Goal: Navigation & Orientation: Find specific page/section

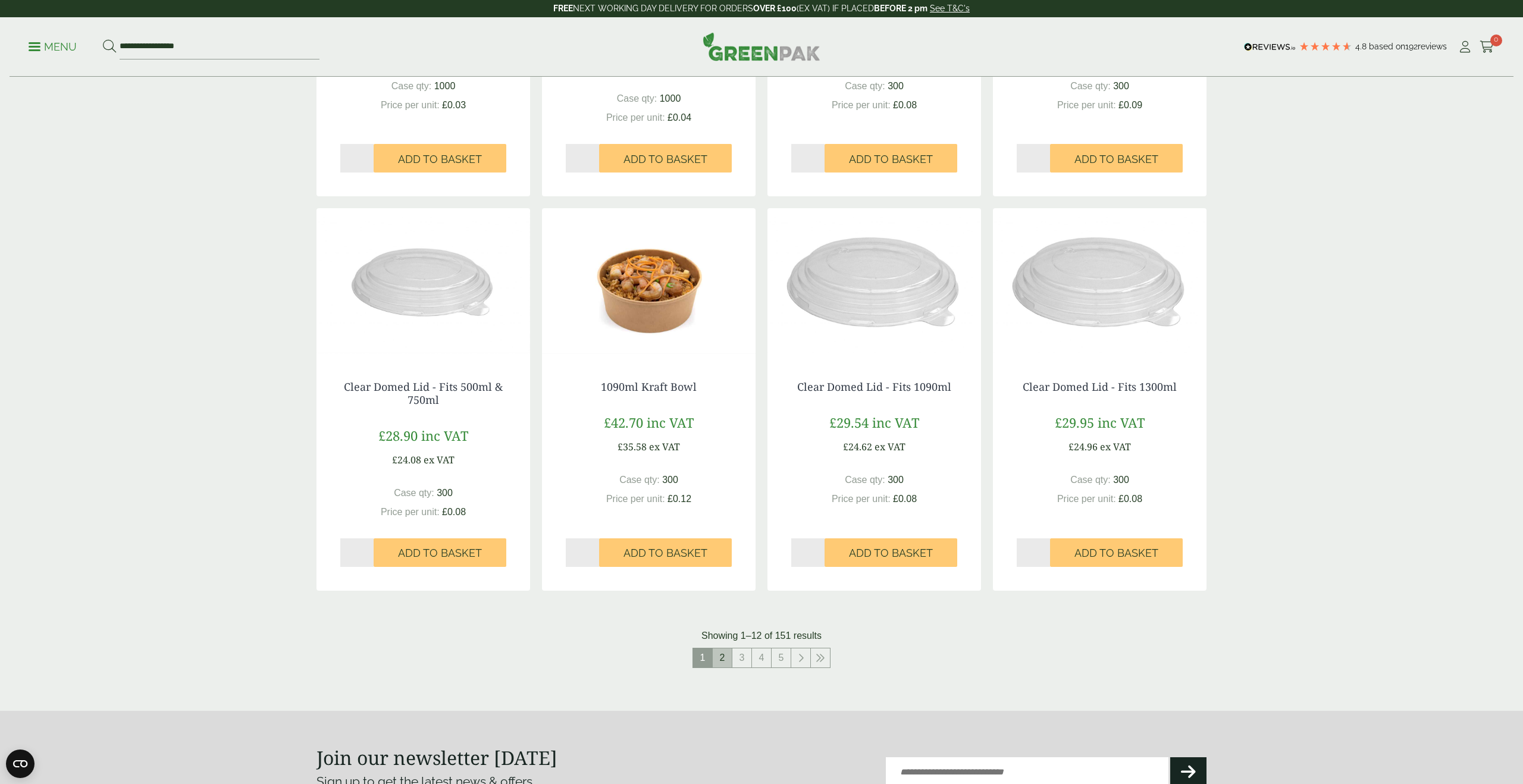
drag, startPoint x: 726, startPoint y: 654, endPoint x: 719, endPoint y: 652, distance: 7.3
click at [727, 654] on link "2" at bounding box center [722, 658] width 19 height 19
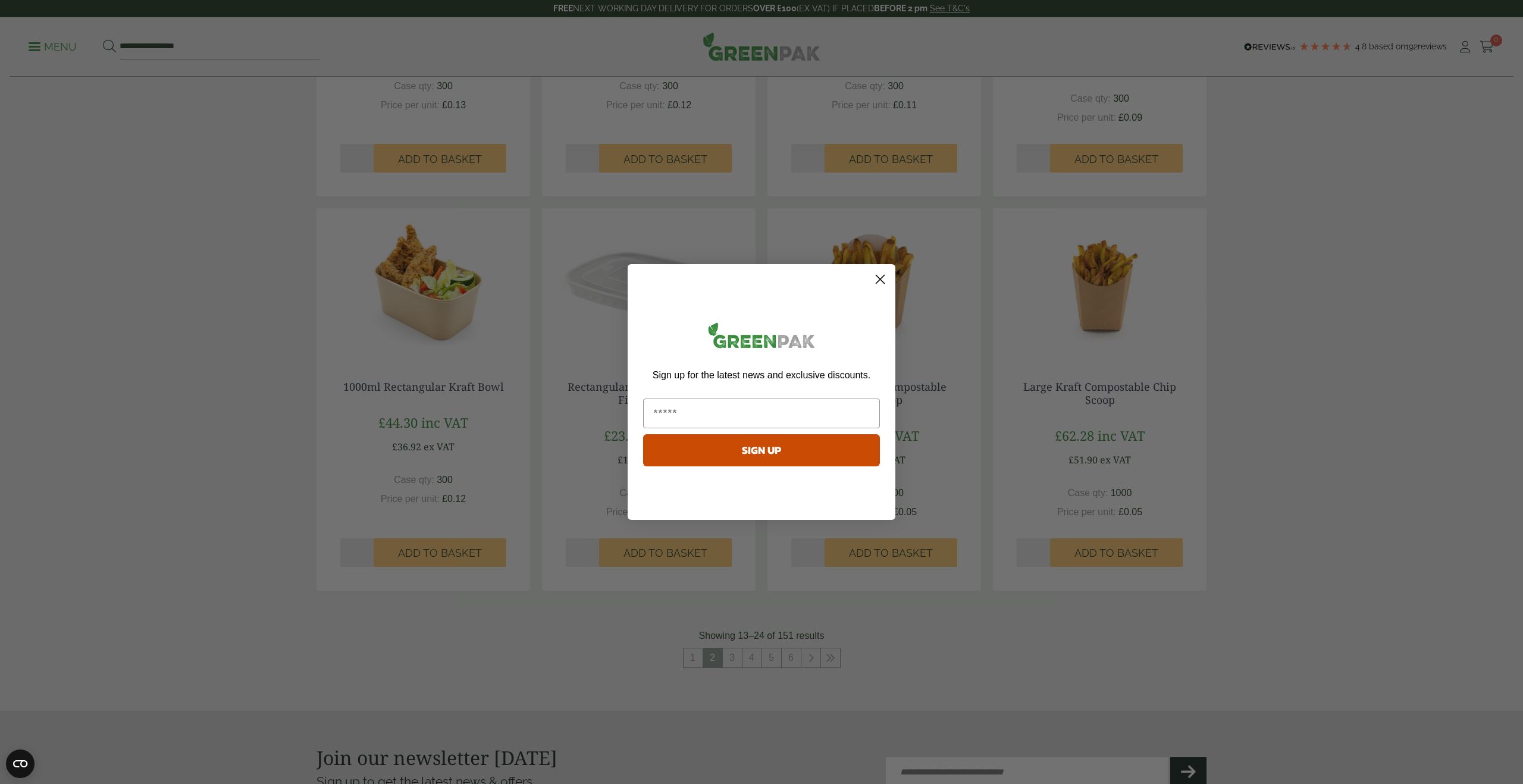
click at [882, 278] on circle "Close dialog" at bounding box center [880, 279] width 20 height 20
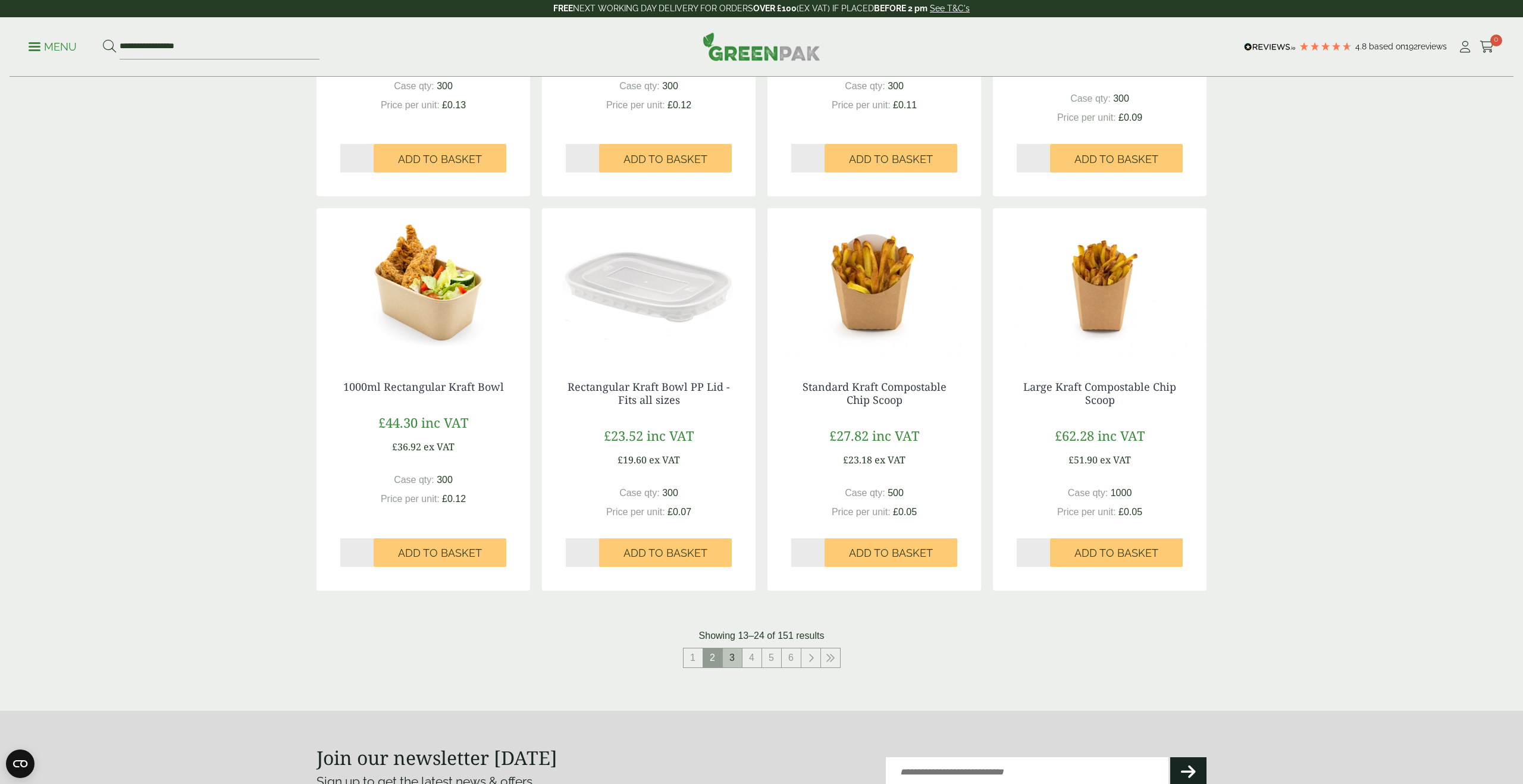
click at [736, 661] on link "3" at bounding box center [733, 658] width 19 height 19
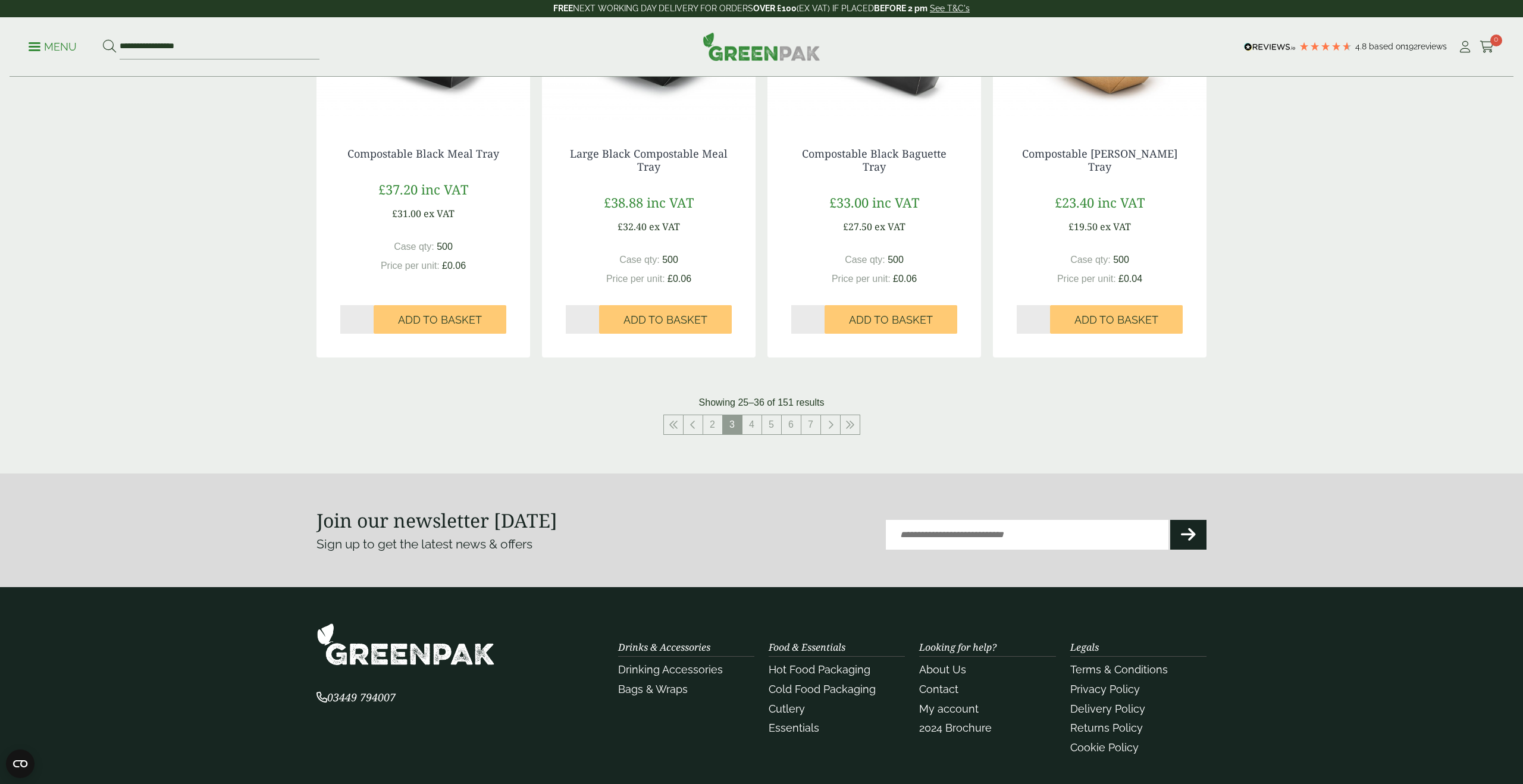
scroll to position [1206, 0]
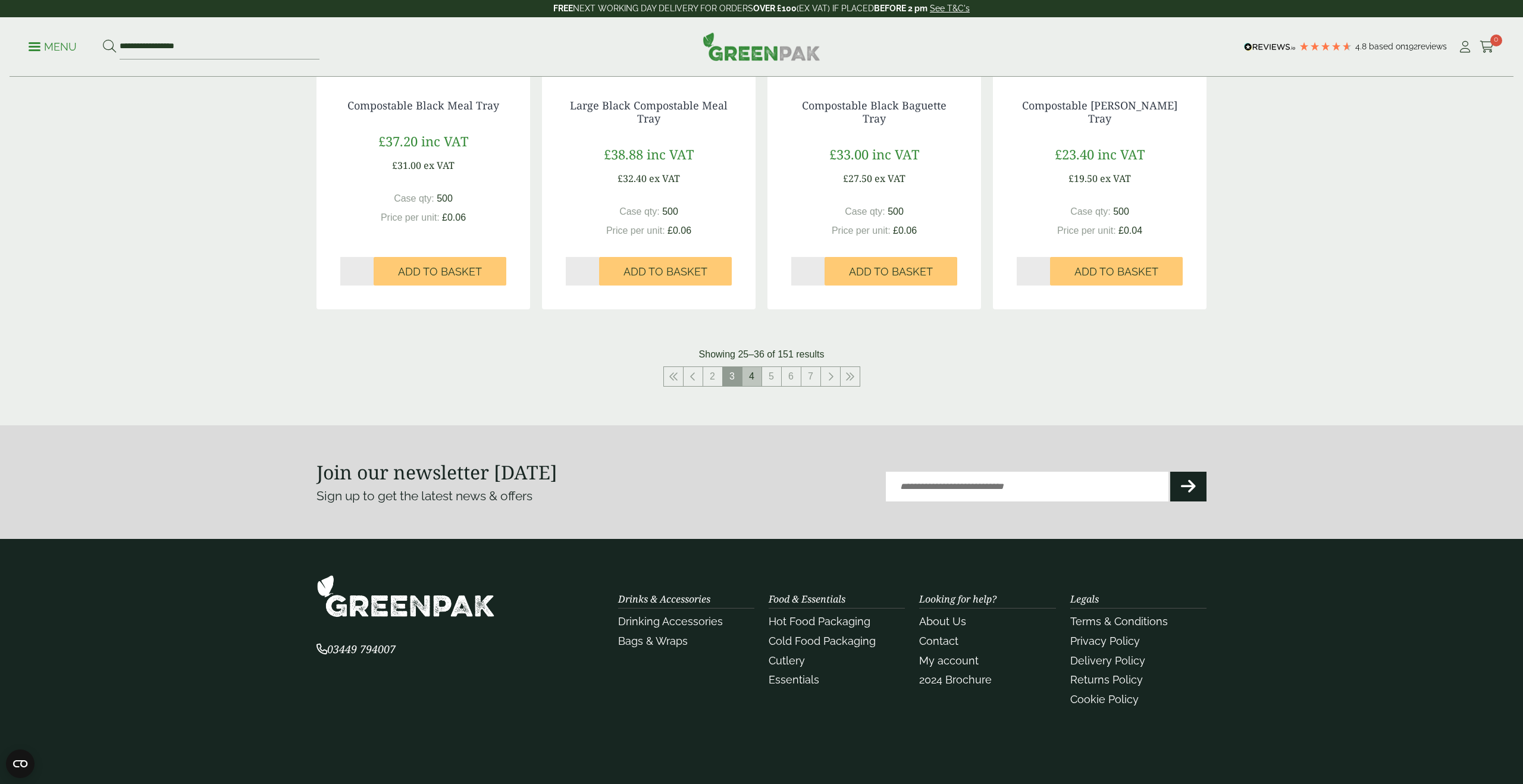
click at [749, 381] on link "4" at bounding box center [752, 377] width 19 height 19
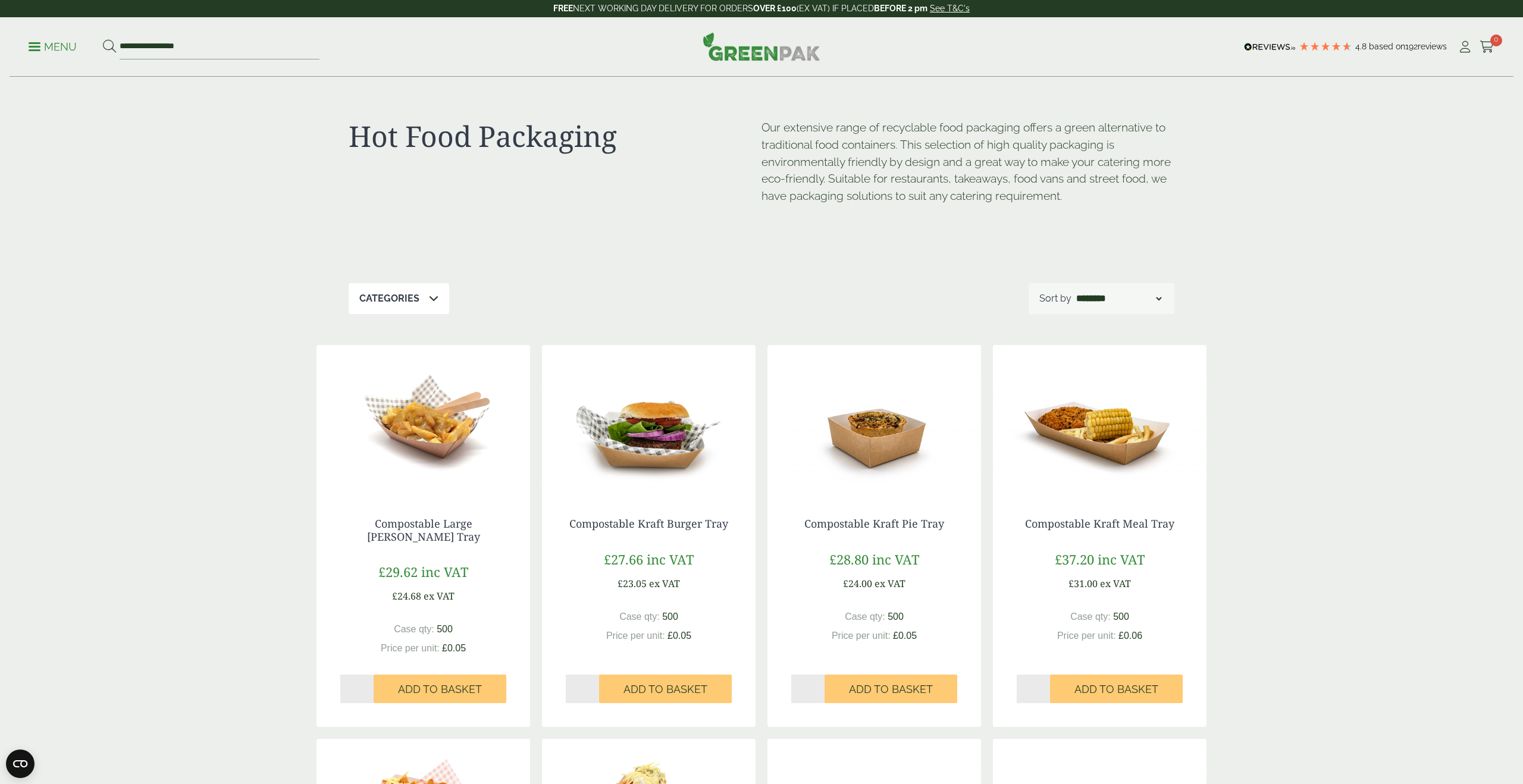
click at [434, 297] on icon at bounding box center [434, 298] width 10 height 10
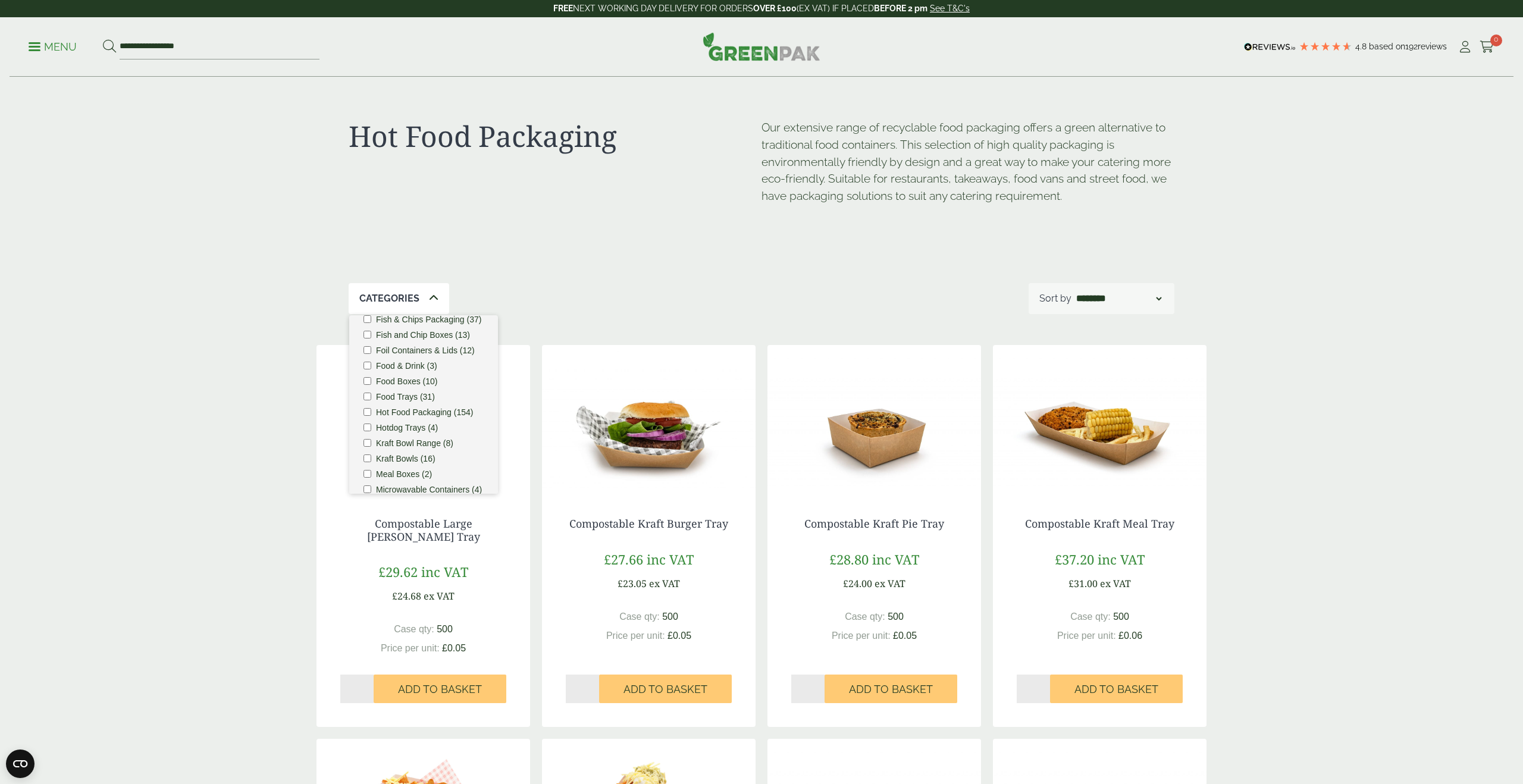
scroll to position [174, 0]
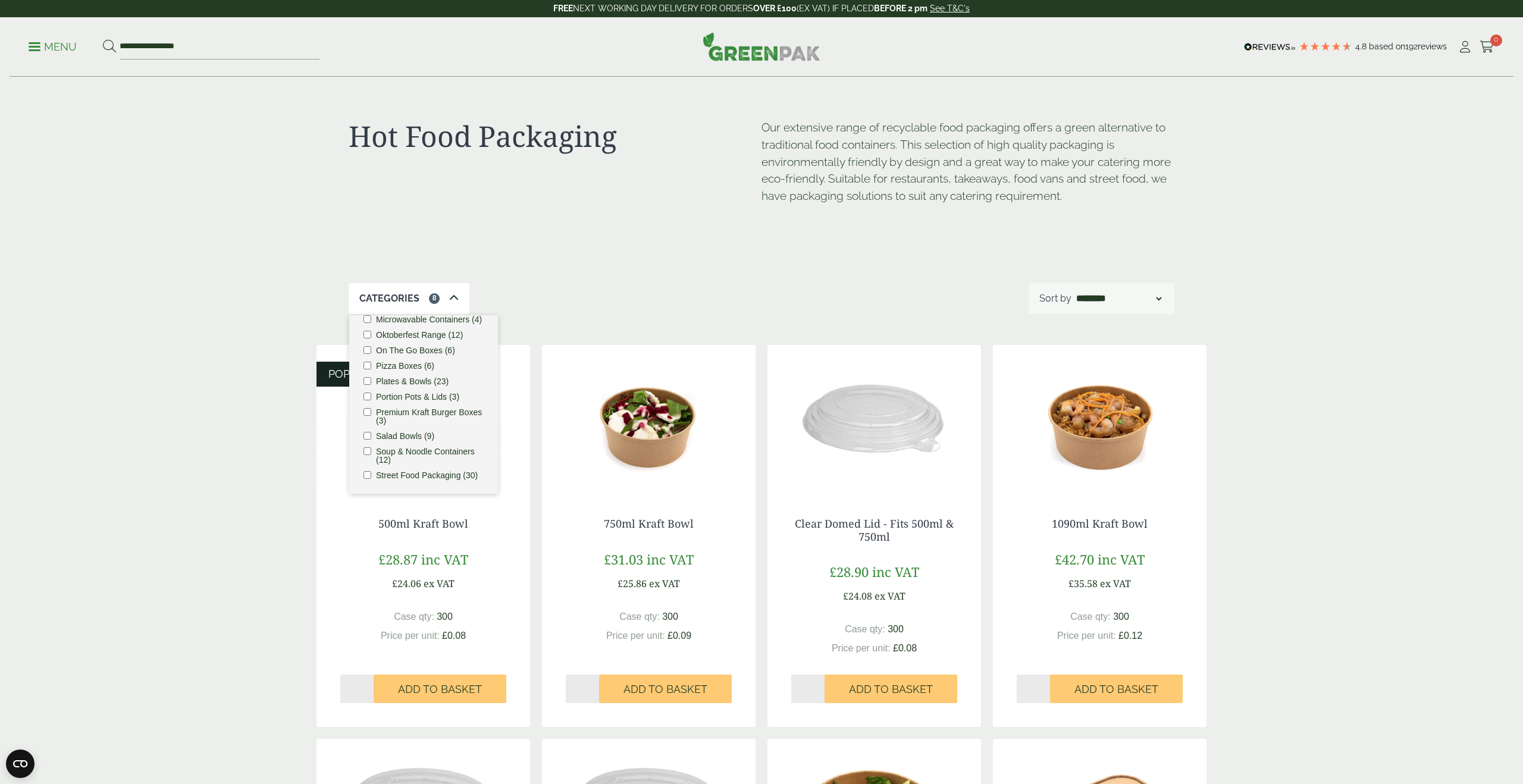
drag, startPoint x: 440, startPoint y: 301, endPoint x: 433, endPoint y: 300, distance: 7.1
click at [440, 301] on div "Categories 8" at bounding box center [409, 298] width 121 height 31
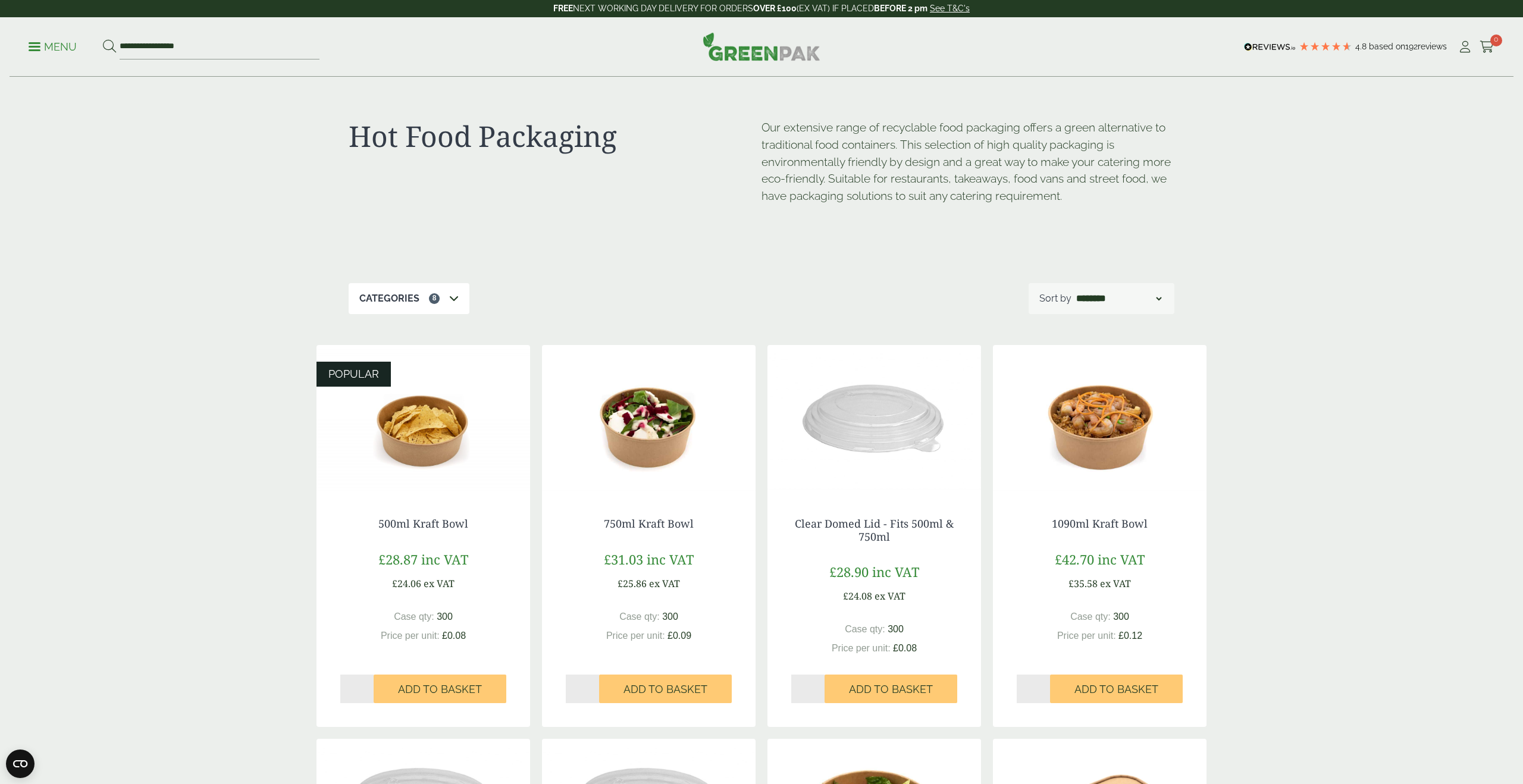
scroll to position [1, 0]
drag, startPoint x: 459, startPoint y: 300, endPoint x: 435, endPoint y: 297, distance: 24.2
click at [459, 300] on div "Categories 8" at bounding box center [409, 297] width 121 height 31
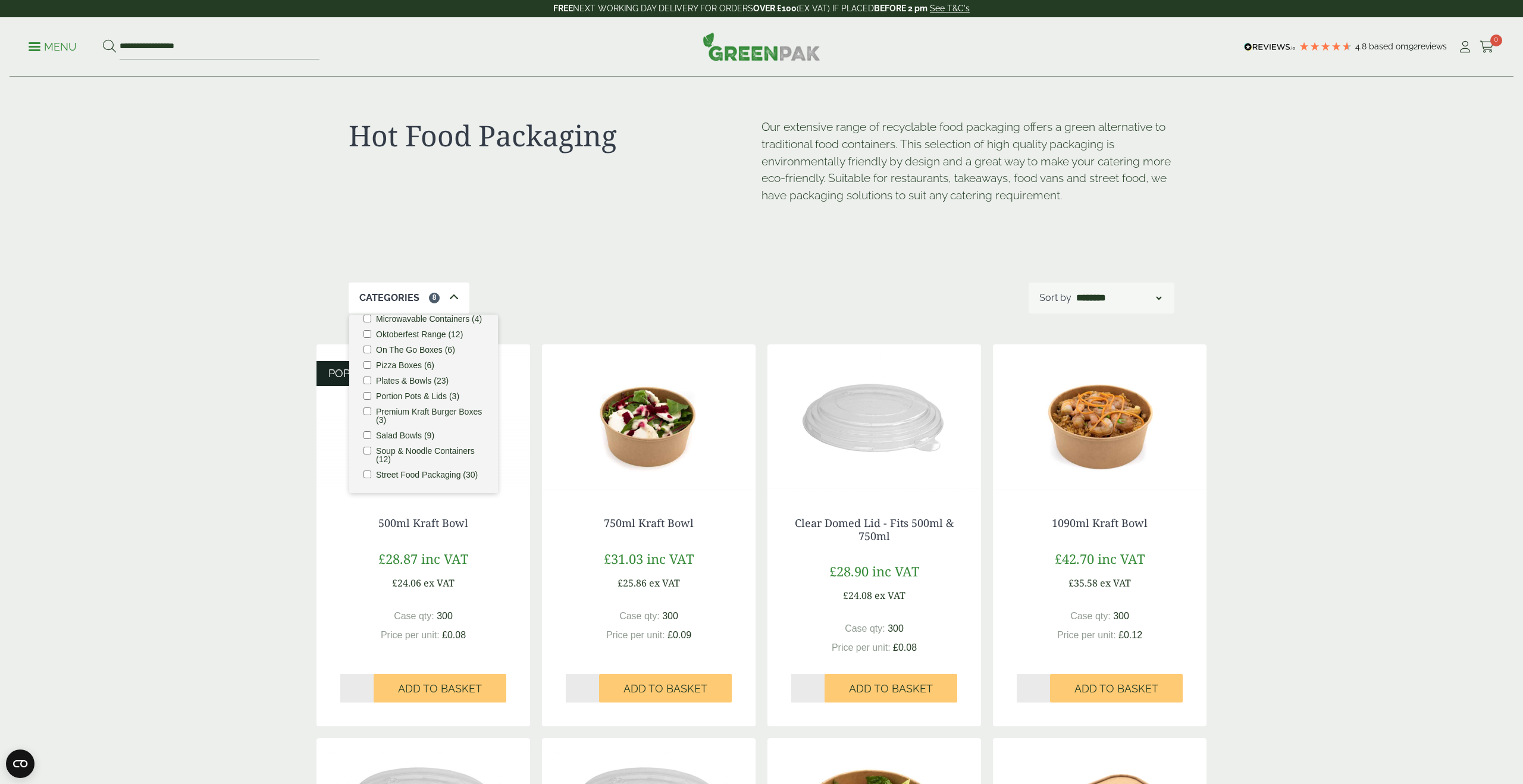
click at [521, 298] on div "Categories 8 Bagasse (22) Baguette Trays (2) Bestsellers (29) Burger Boxes (10)…" at bounding box center [762, 297] width 826 height 31
click at [516, 299] on div "Categories 8 Bagasse (22) Baguette Trays (2) Bestsellers (29) Burger Boxes (10)…" at bounding box center [762, 297] width 826 height 31
click at [587, 275] on div "Hot Food Packaging Our extensive range of recyclable food packaging offers a gr…" at bounding box center [762, 180] width 826 height 206
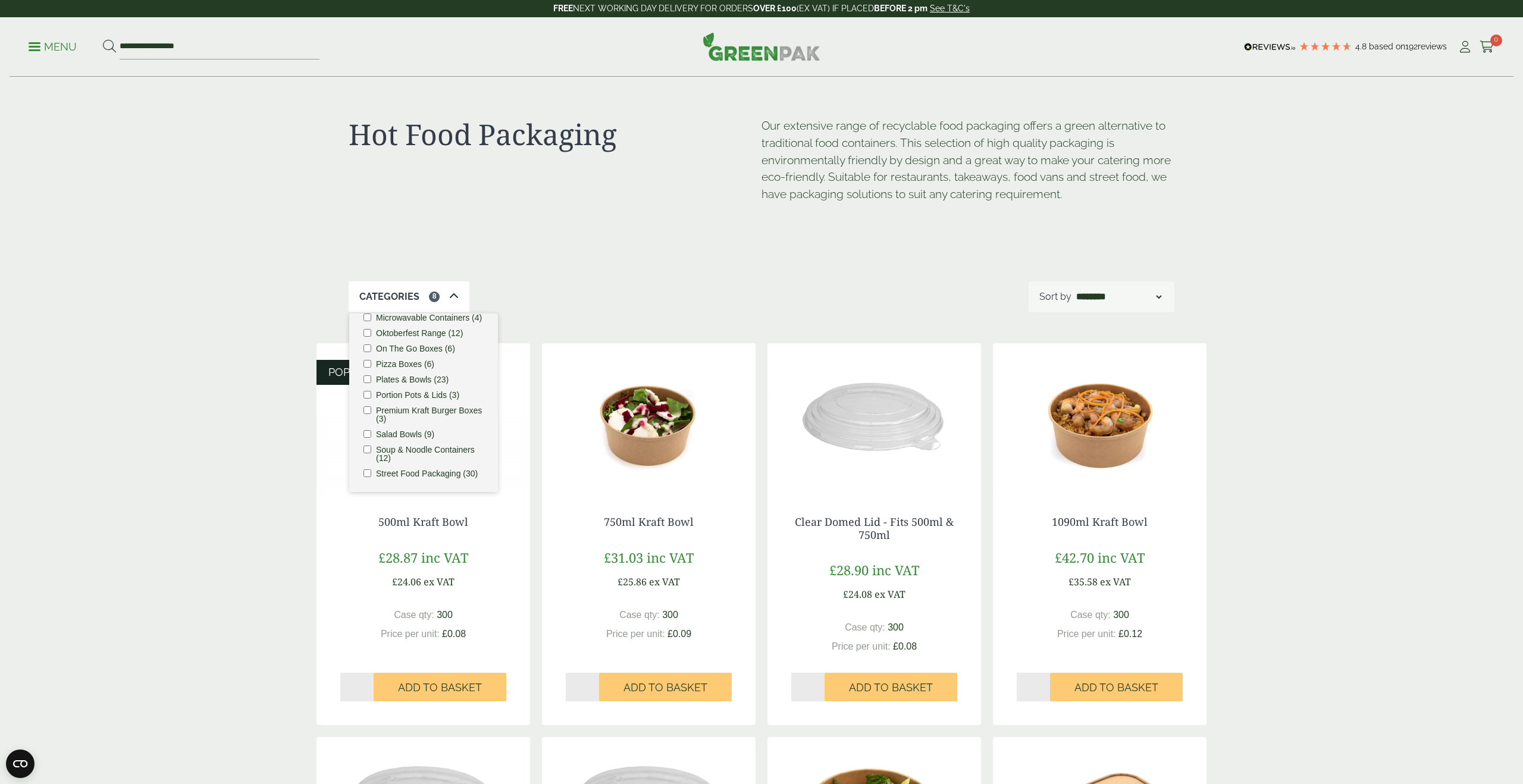
click at [548, 296] on div "Categories 8 Bagasse (22) Baguette Trays (2) Bestsellers (29) Burger Boxes (10)…" at bounding box center [762, 296] width 826 height 31
drag, startPoint x: 432, startPoint y: 295, endPoint x: 468, endPoint y: 295, distance: 36.0
click at [432, 295] on span "8" at bounding box center [435, 297] width 11 height 11
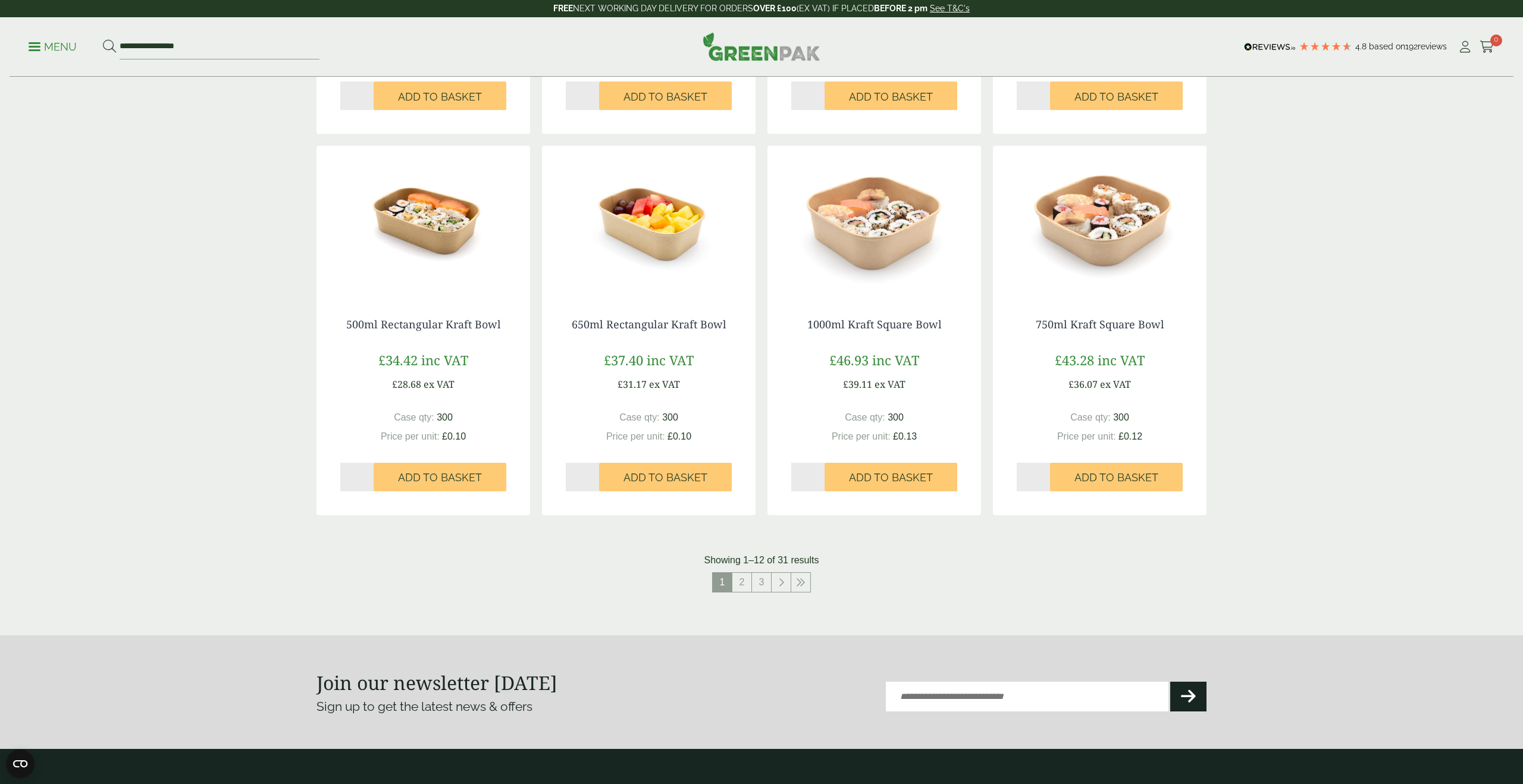
scroll to position [994, 0]
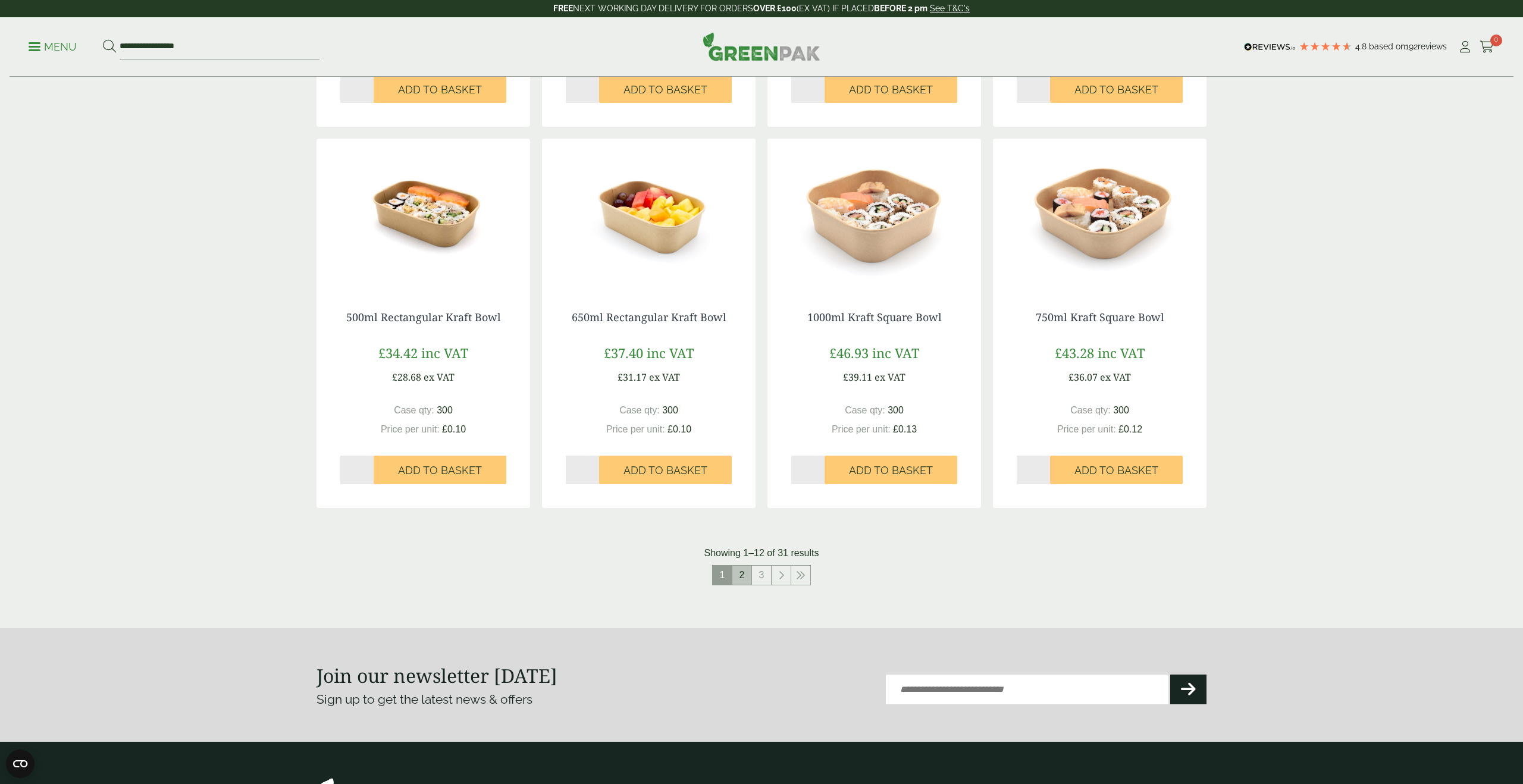
click at [743, 575] on link "2" at bounding box center [742, 575] width 19 height 19
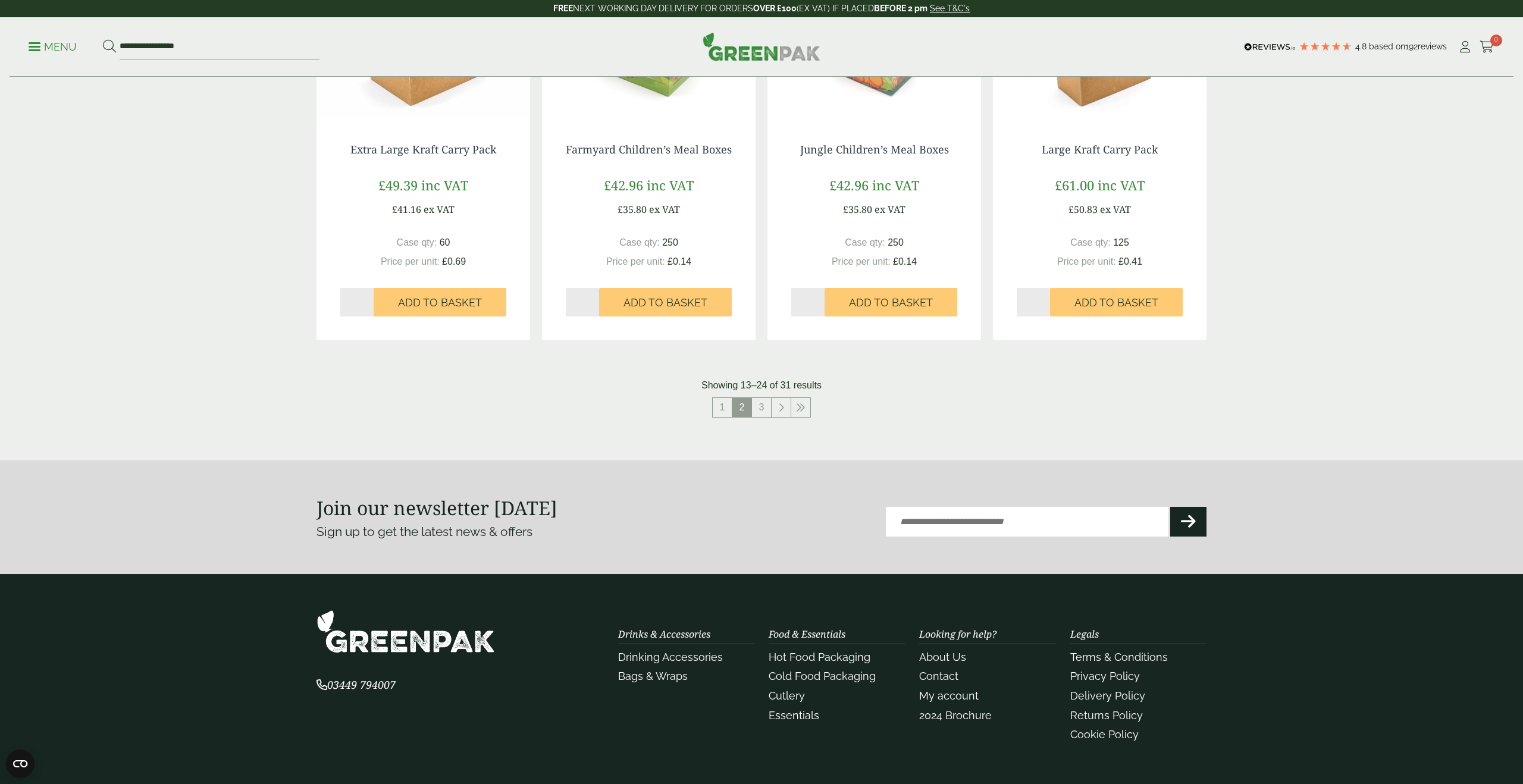
scroll to position [1177, 0]
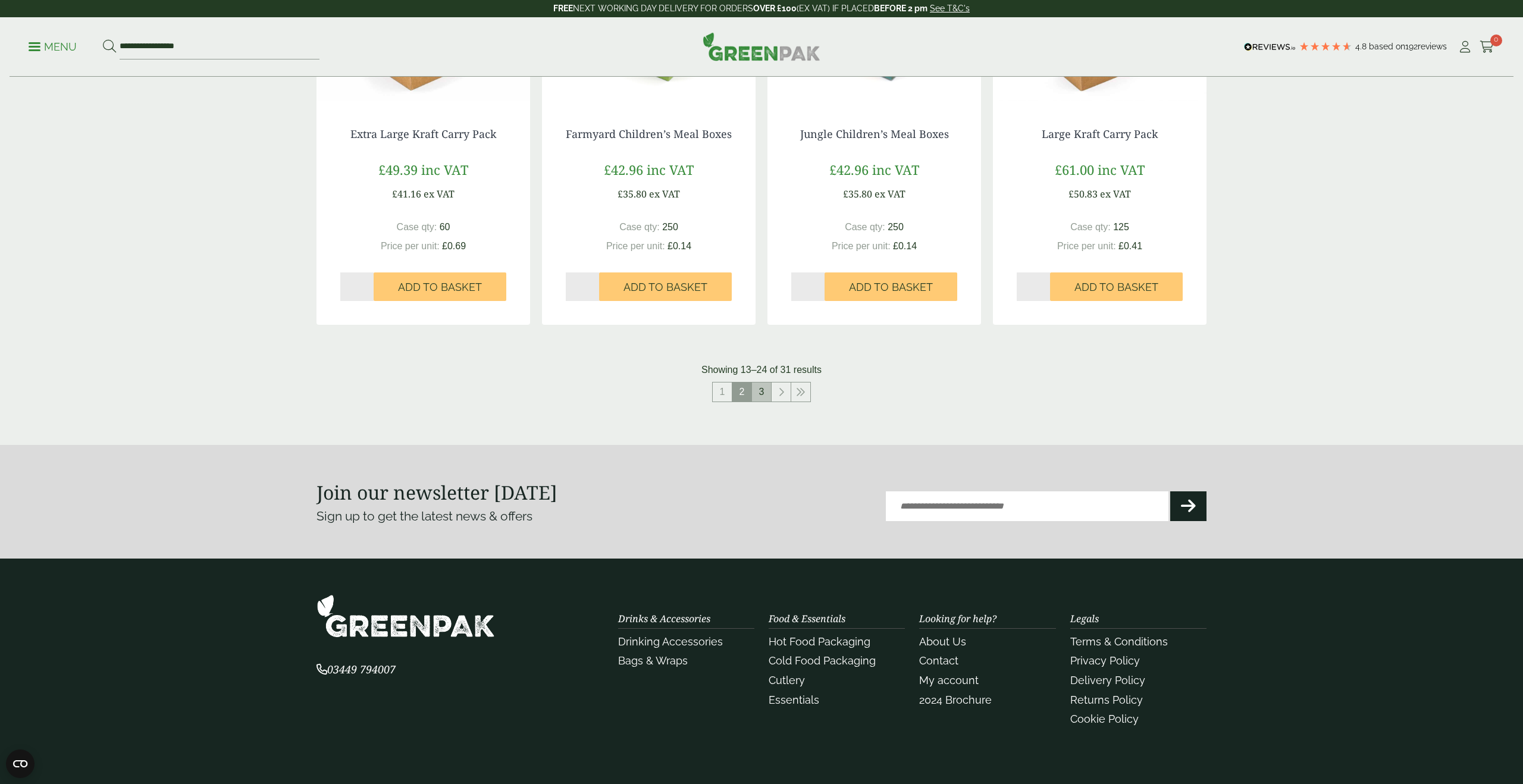
click at [758, 387] on link "3" at bounding box center [762, 392] width 19 height 19
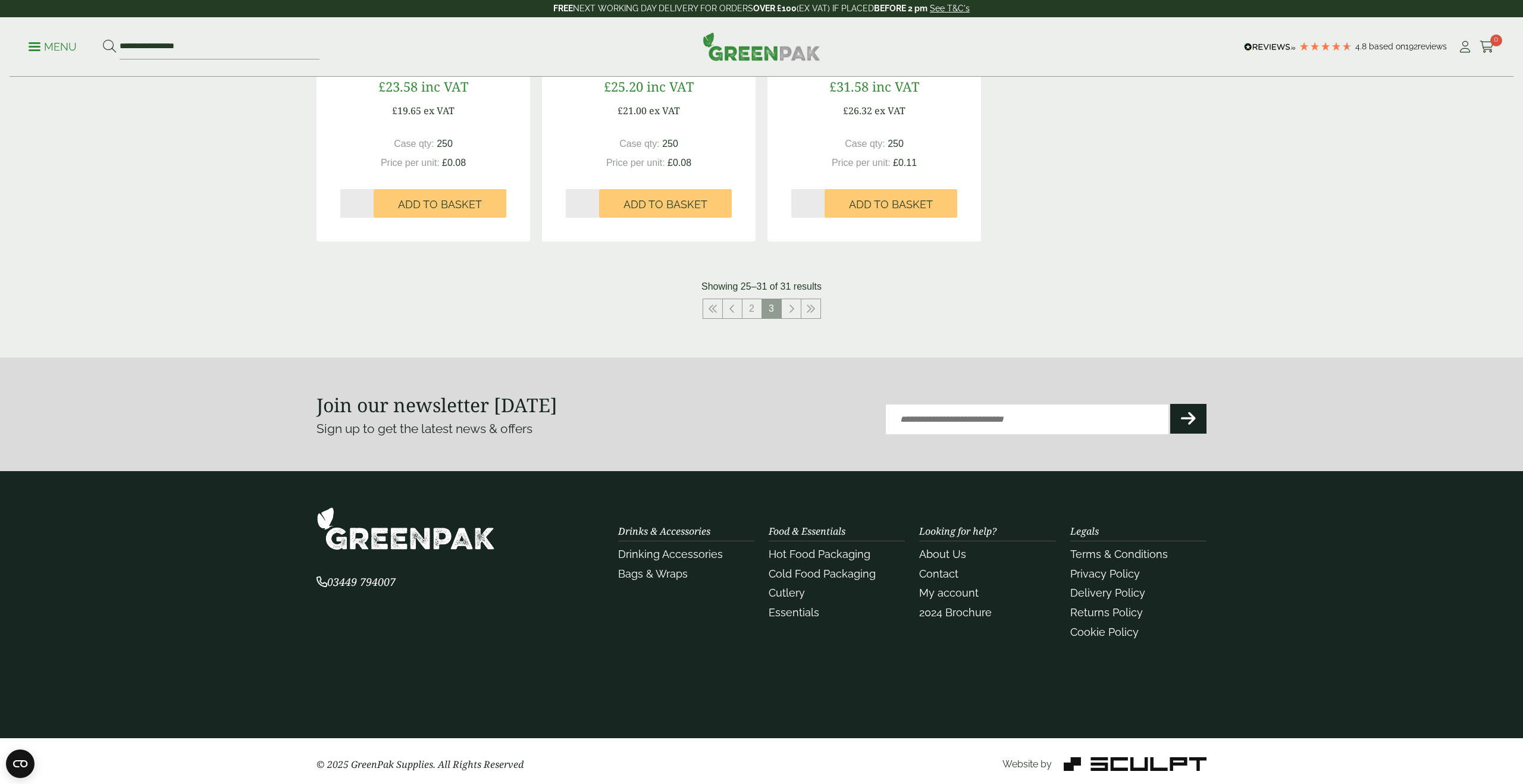
scroll to position [886, 0]
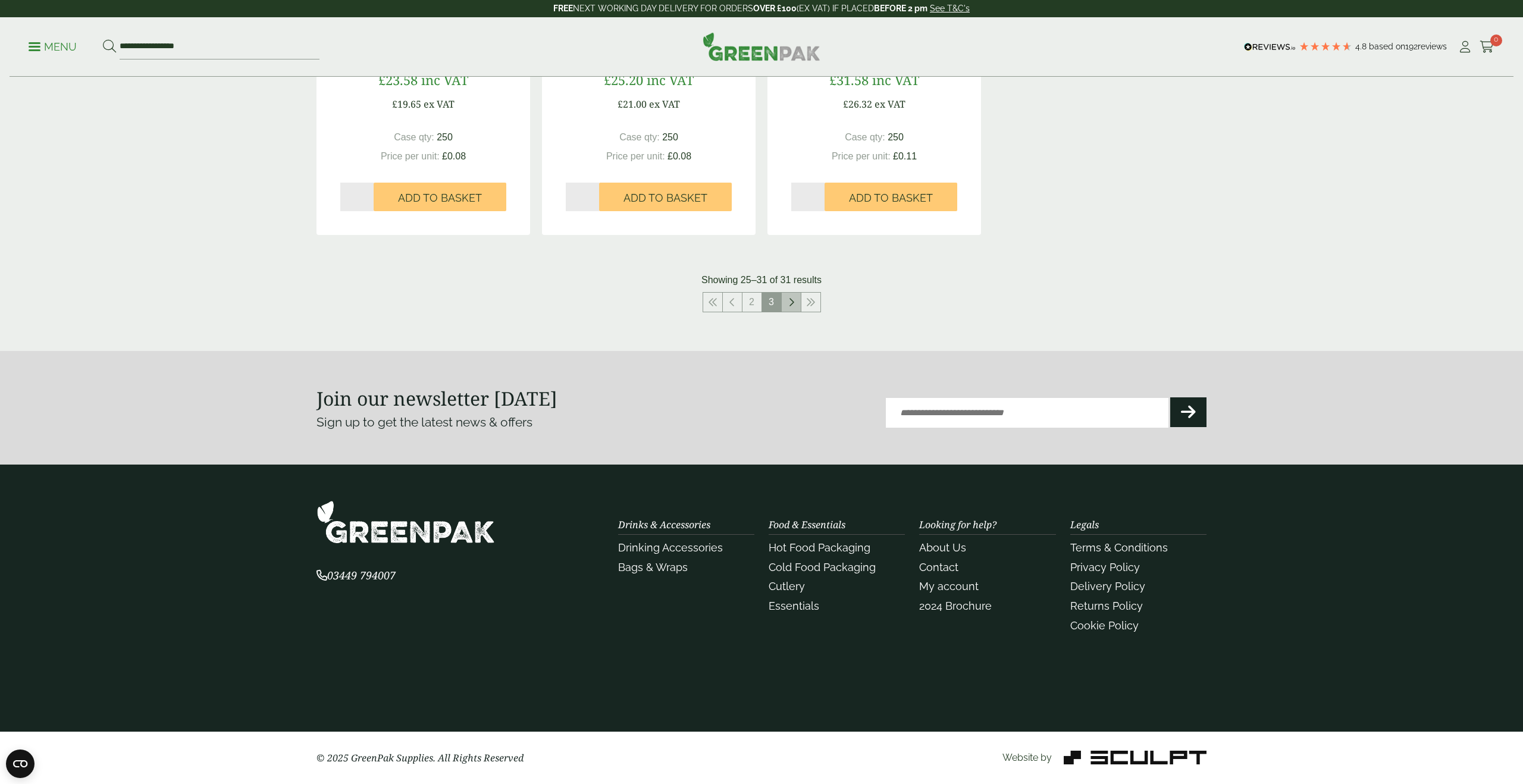
click at [792, 311] on link at bounding box center [792, 302] width 19 height 19
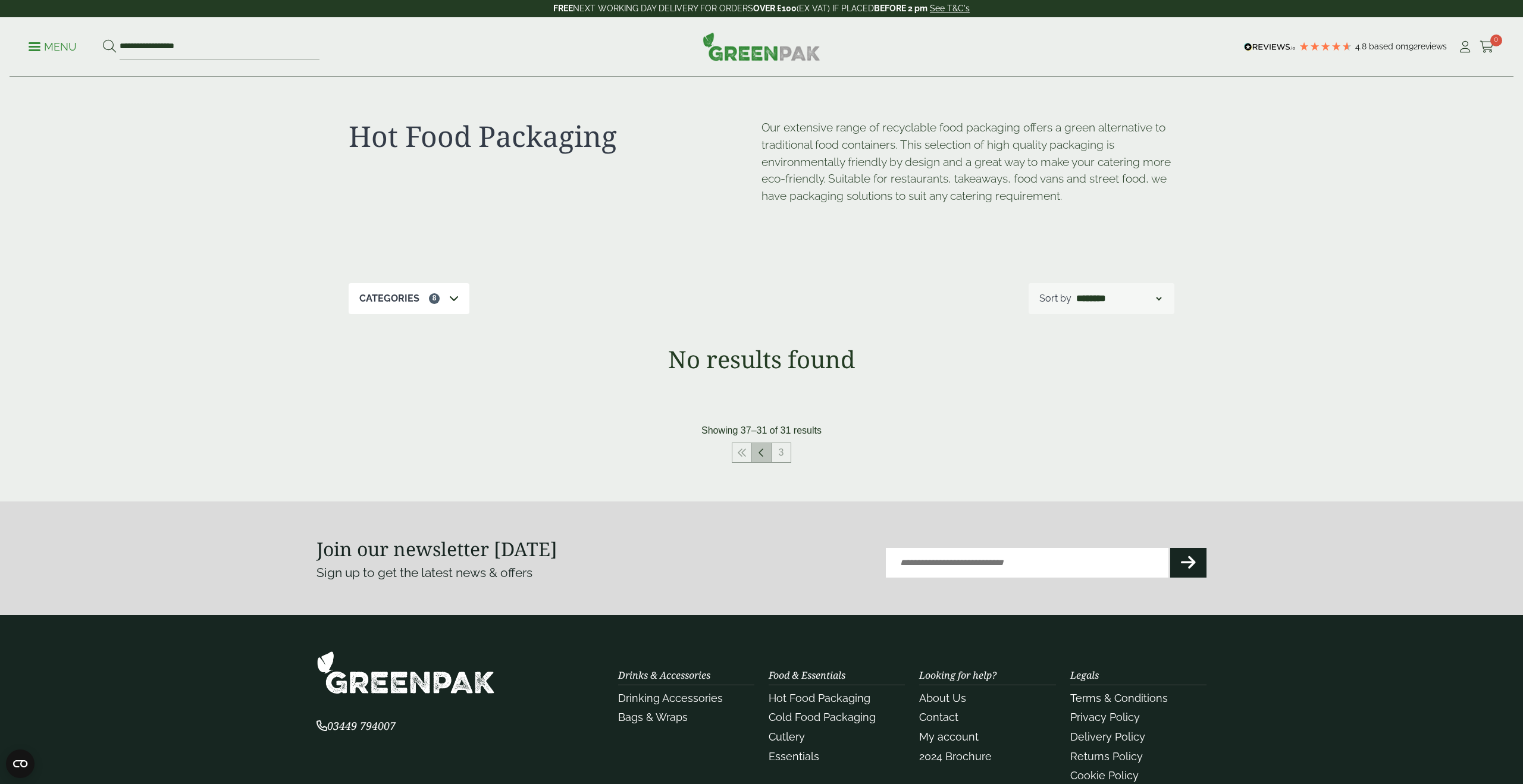
click at [757, 459] on link at bounding box center [762, 452] width 19 height 19
